Goal: Task Accomplishment & Management: Manage account settings

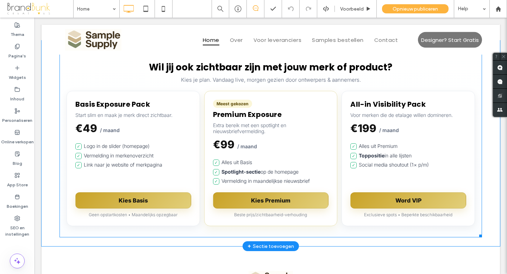
scroll to position [1831, 0]
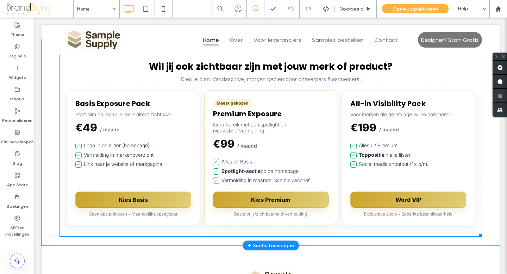
click at [132, 138] on span at bounding box center [270, 143] width 422 height 188
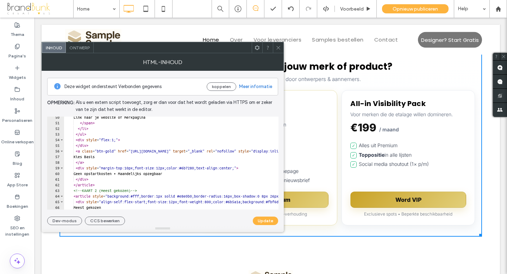
scroll to position [277, 0]
drag, startPoint x: 143, startPoint y: 152, endPoint x: 184, endPoint y: 152, distance: 41.5
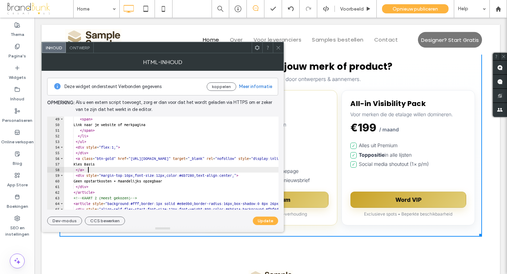
scroll to position [271, 0]
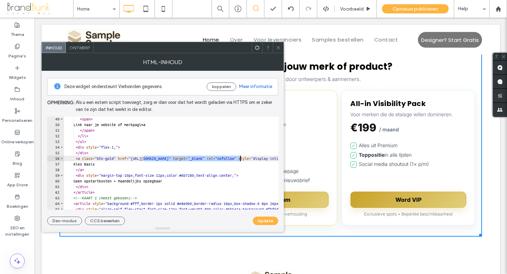
drag, startPoint x: 144, startPoint y: 158, endPoint x: 239, endPoint y: 159, distance: 95.7
paste textarea "Cursor at row 56"
type textarea "**********"
click at [266, 220] on button "Update" at bounding box center [265, 220] width 25 height 8
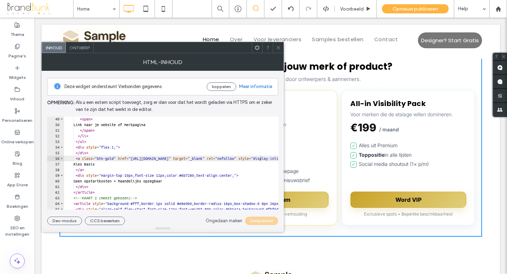
click at [278, 48] on icon at bounding box center [278, 47] width 5 height 5
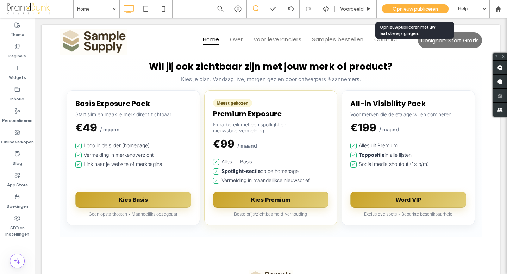
click at [407, 11] on span "Opnieuw publiceren" at bounding box center [414, 9] width 45 height 6
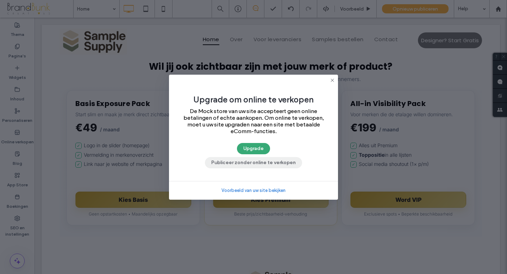
click at [270, 162] on button "Publiceer zonder online te verkopen" at bounding box center [253, 162] width 97 height 11
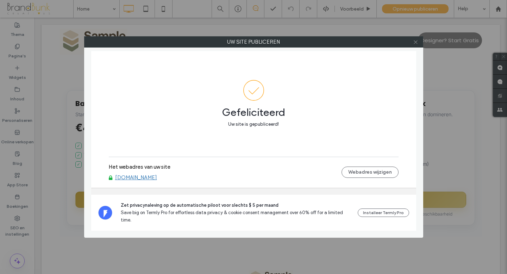
click at [417, 43] on use at bounding box center [415, 42] width 4 height 4
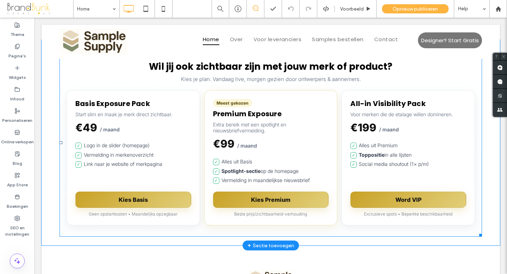
click at [268, 185] on span at bounding box center [270, 143] width 422 height 188
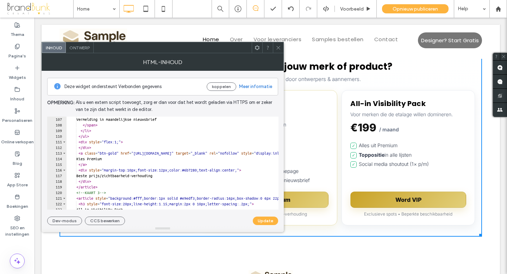
scroll to position [597, 0]
drag, startPoint x: 146, startPoint y: 154, endPoint x: 247, endPoint y: 154, distance: 100.3
paste textarea "Cursor at row 113"
type textarea "**********"
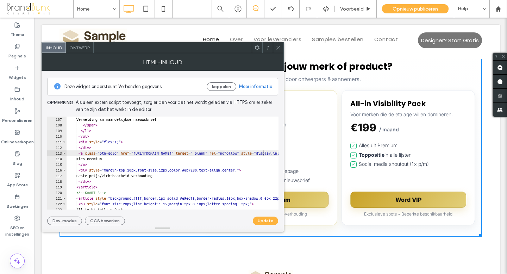
click at [267, 219] on button "Update" at bounding box center [265, 220] width 25 height 8
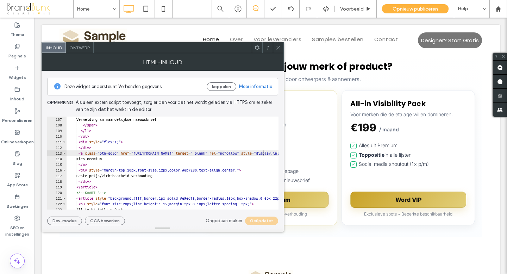
click at [279, 48] on use at bounding box center [278, 48] width 4 height 4
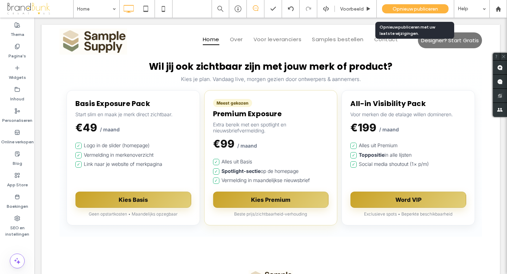
click at [417, 8] on span "Opnieuw publiceren" at bounding box center [414, 9] width 45 height 6
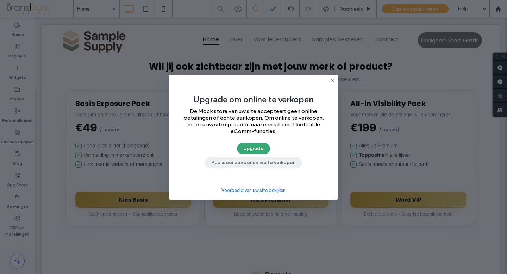
drag, startPoint x: 274, startPoint y: 162, endPoint x: 240, endPoint y: 144, distance: 38.4
click at [274, 162] on button "Publiceer zonder online te verkopen" at bounding box center [253, 162] width 97 height 11
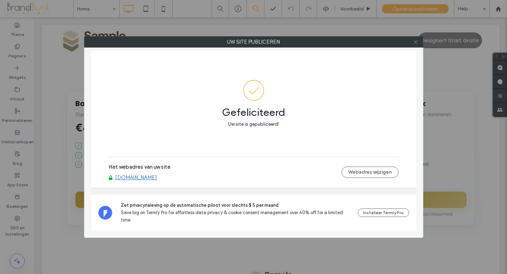
click at [414, 44] on icon at bounding box center [415, 41] width 5 height 5
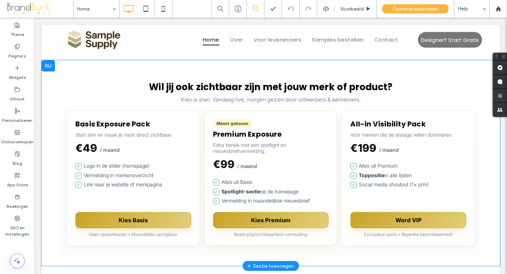
scroll to position [1803, 0]
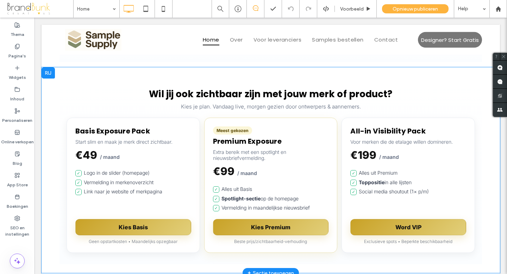
click at [372, 179] on strong "Toppositie" at bounding box center [372, 182] width 26 height 6
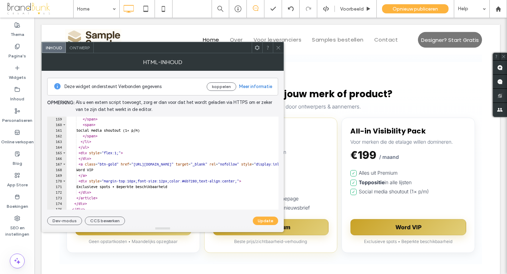
scroll to position [890, 0]
drag, startPoint x: 146, startPoint y: 163, endPoint x: 236, endPoint y: 163, distance: 90.4
paste textarea "Cursor at row 167"
type textarea "**********"
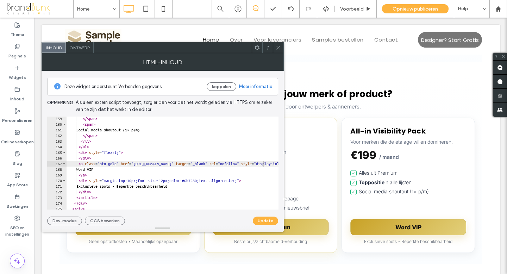
click at [264, 221] on button "Update" at bounding box center [265, 220] width 25 height 8
click at [277, 49] on icon at bounding box center [278, 47] width 5 height 5
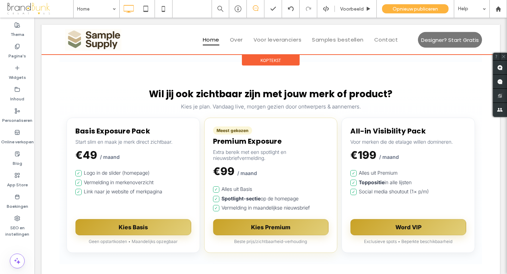
scroll to position [1813, 0]
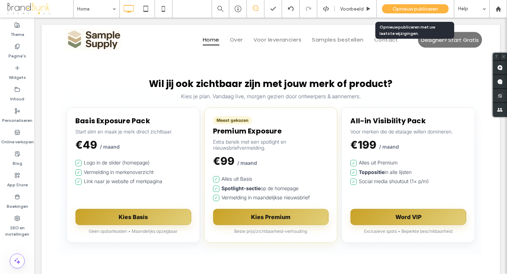
click at [407, 9] on span "Opnieuw publiceren" at bounding box center [414, 9] width 45 height 6
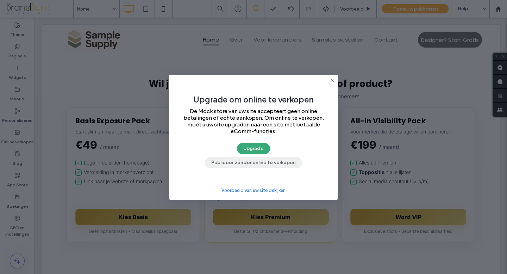
click at [258, 165] on button "Publiceer zonder online te verkopen" at bounding box center [253, 162] width 97 height 11
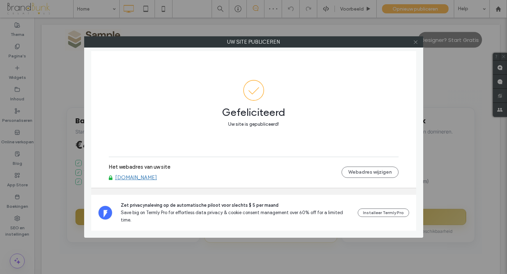
click at [416, 41] on use at bounding box center [415, 42] width 4 height 4
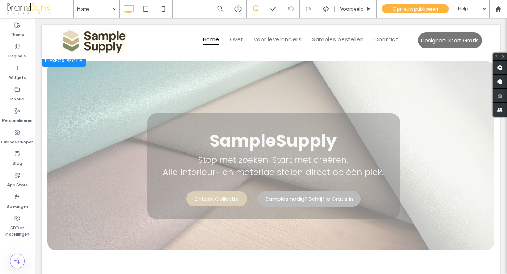
scroll to position [0, 0]
